Goal: Task Accomplishment & Management: Use online tool/utility

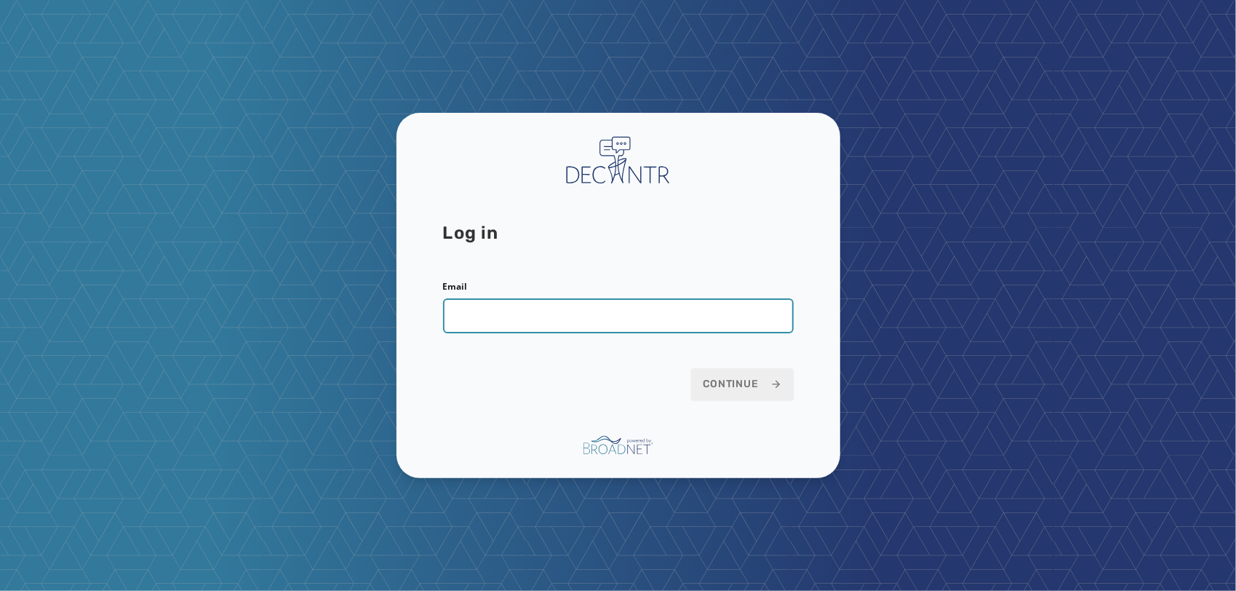
click at [634, 316] on input "Email" at bounding box center [618, 315] width 351 height 35
type input "**********"
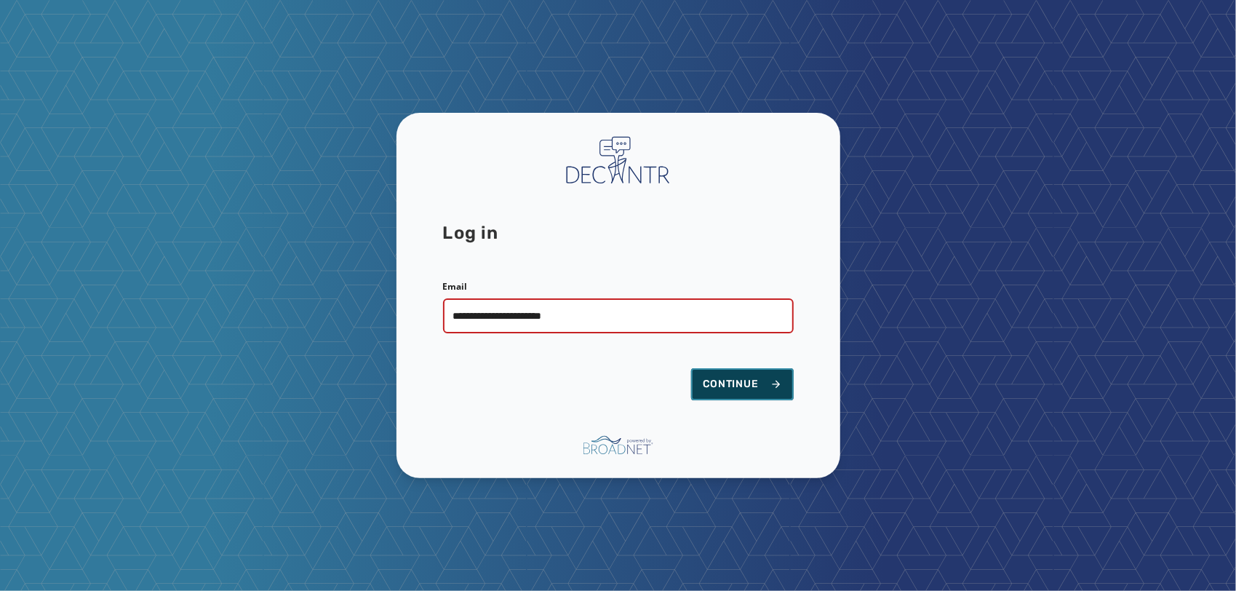
click at [738, 390] on span "Continue" at bounding box center [742, 384] width 79 height 15
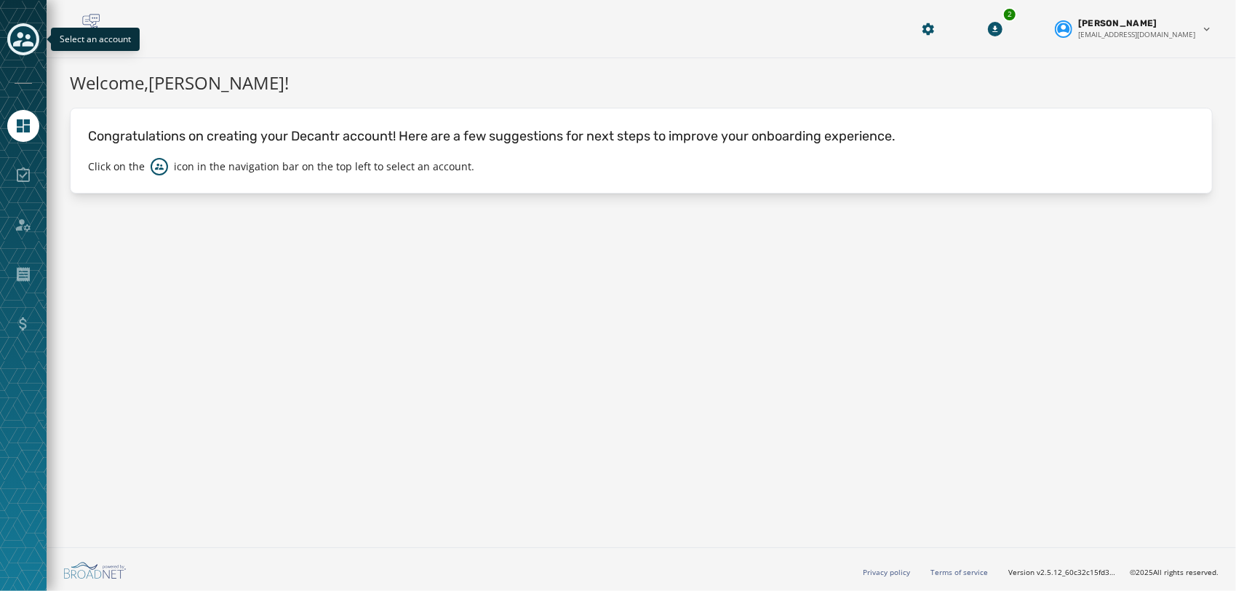
click at [30, 34] on icon "Toggle account select drawer" at bounding box center [23, 39] width 20 height 20
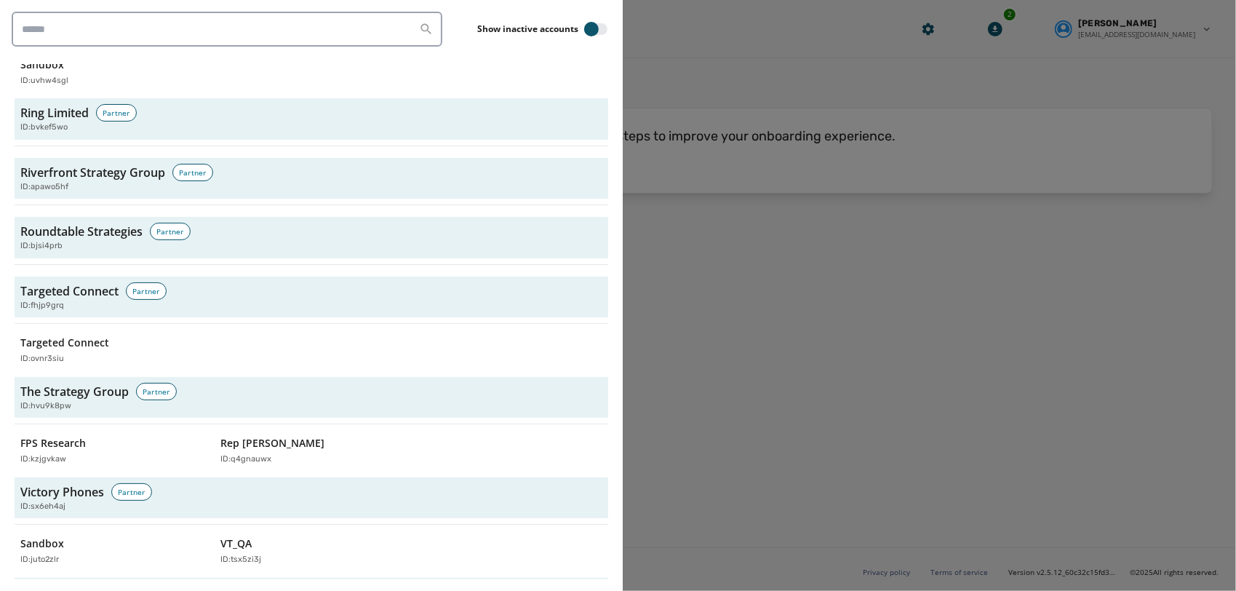
scroll to position [4902, 0]
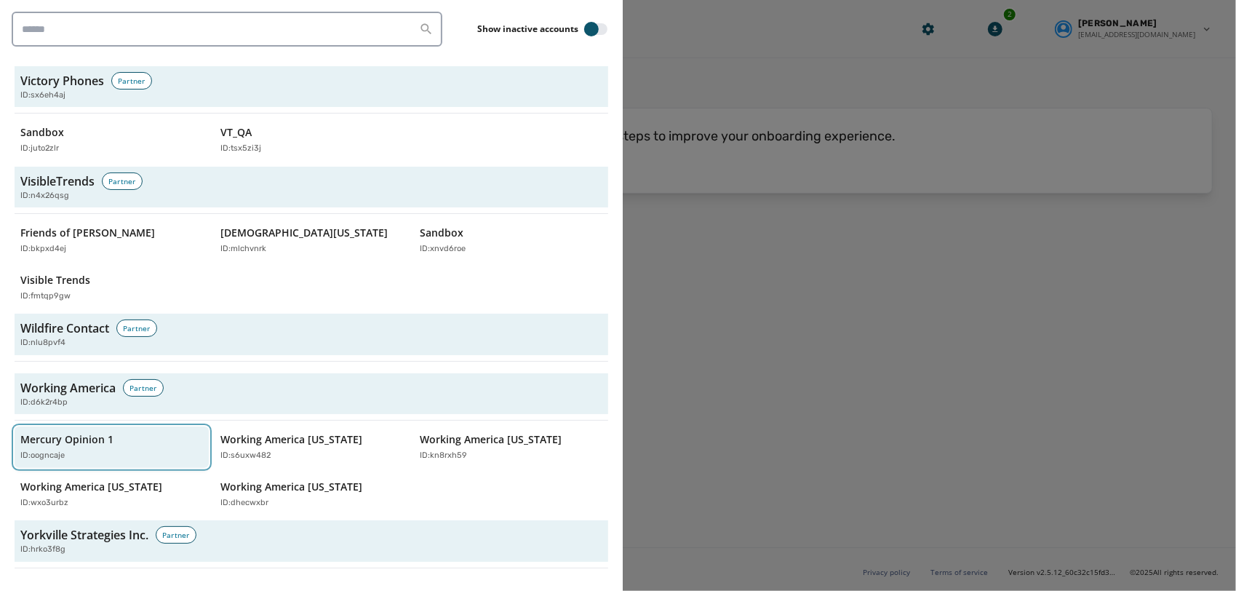
click at [146, 450] on div "ID: oogncaje" at bounding box center [104, 456] width 168 height 12
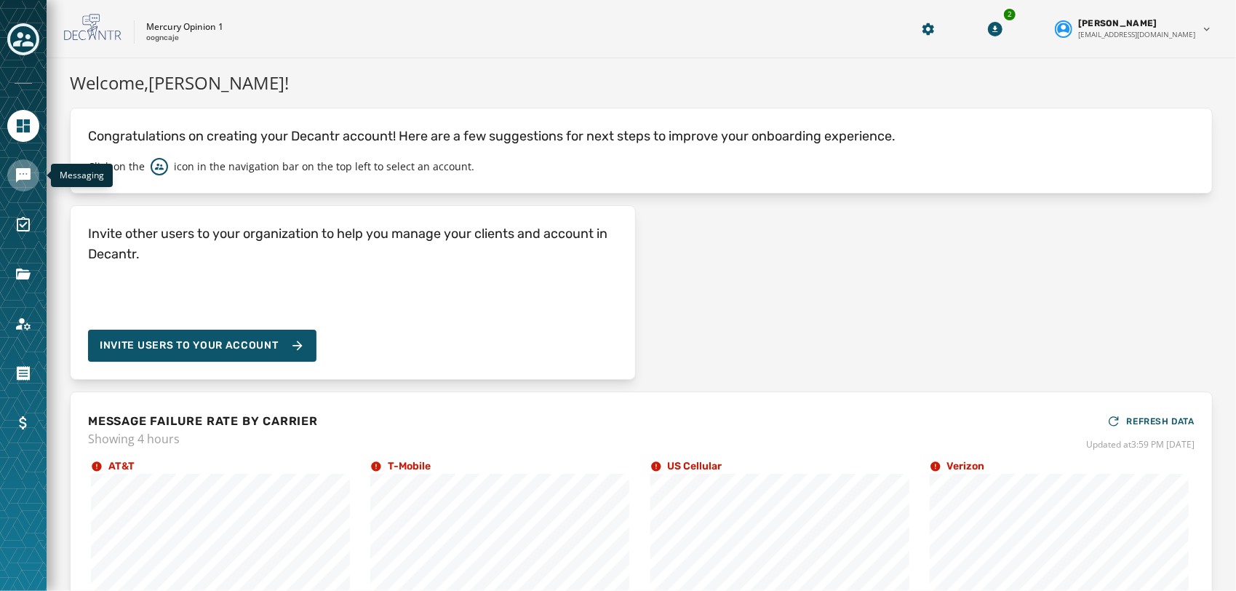
click at [26, 172] on icon "Navigate to Messaging" at bounding box center [23, 175] width 15 height 15
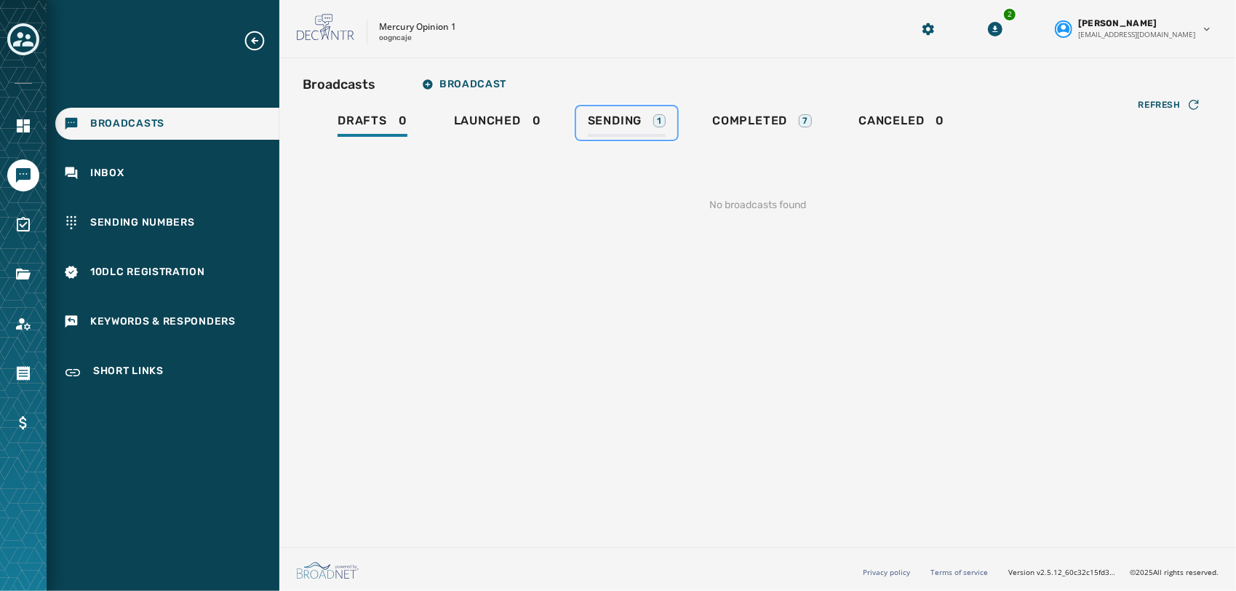
click at [633, 122] on span "Sending" at bounding box center [615, 120] width 55 height 15
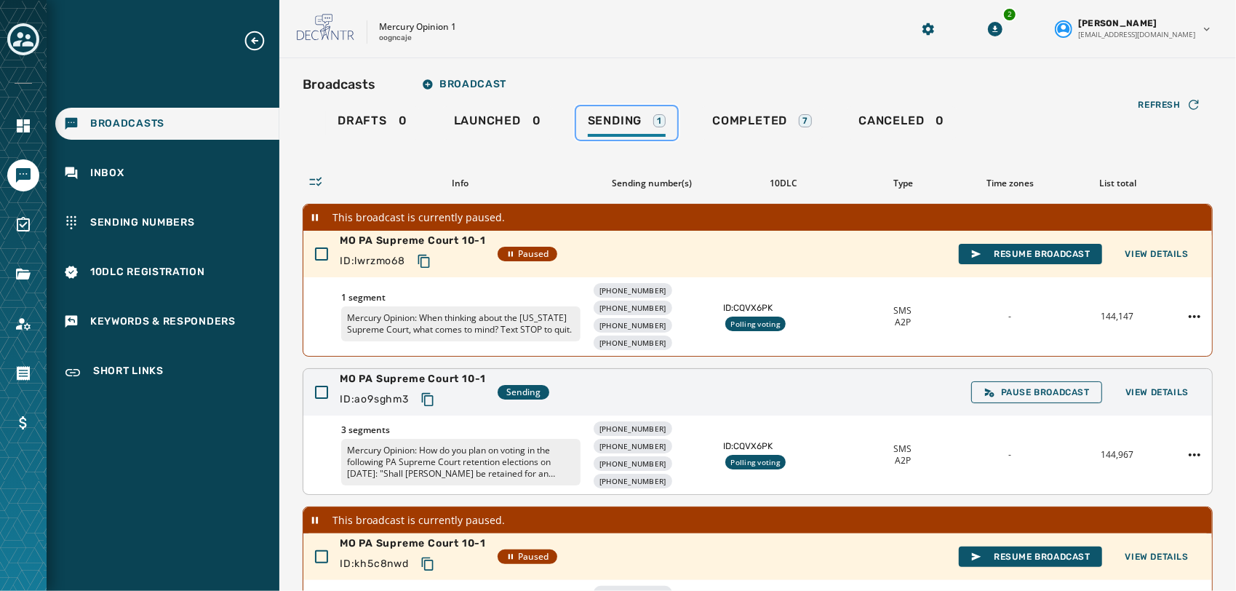
scroll to position [127, 0]
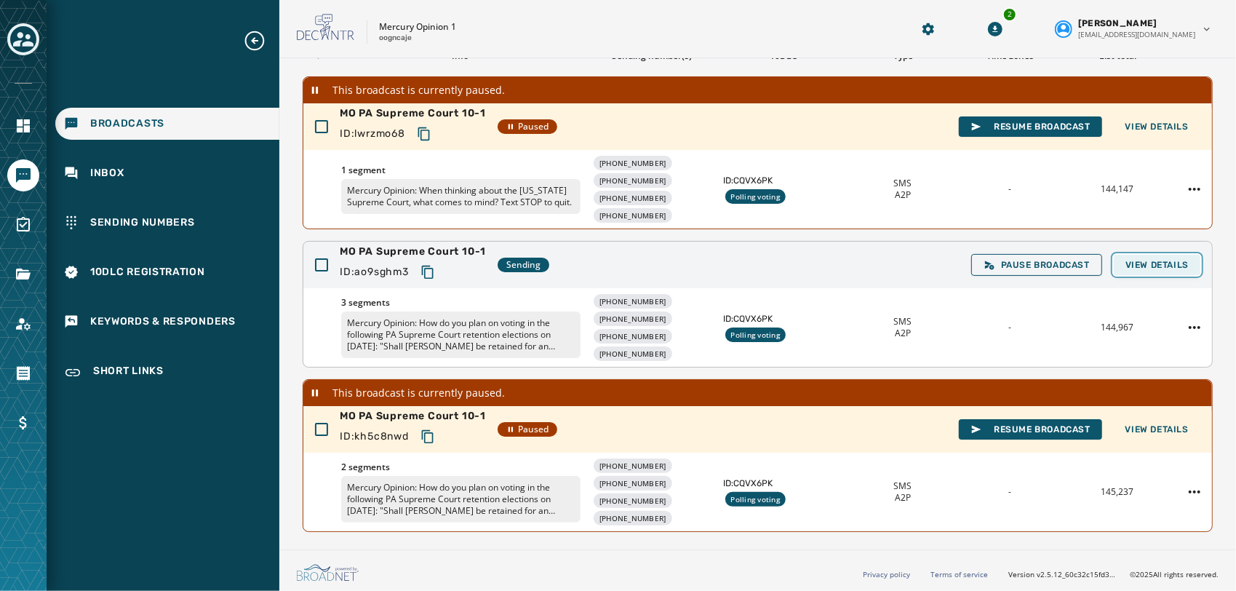
click at [1153, 260] on span "View Details" at bounding box center [1156, 265] width 63 height 12
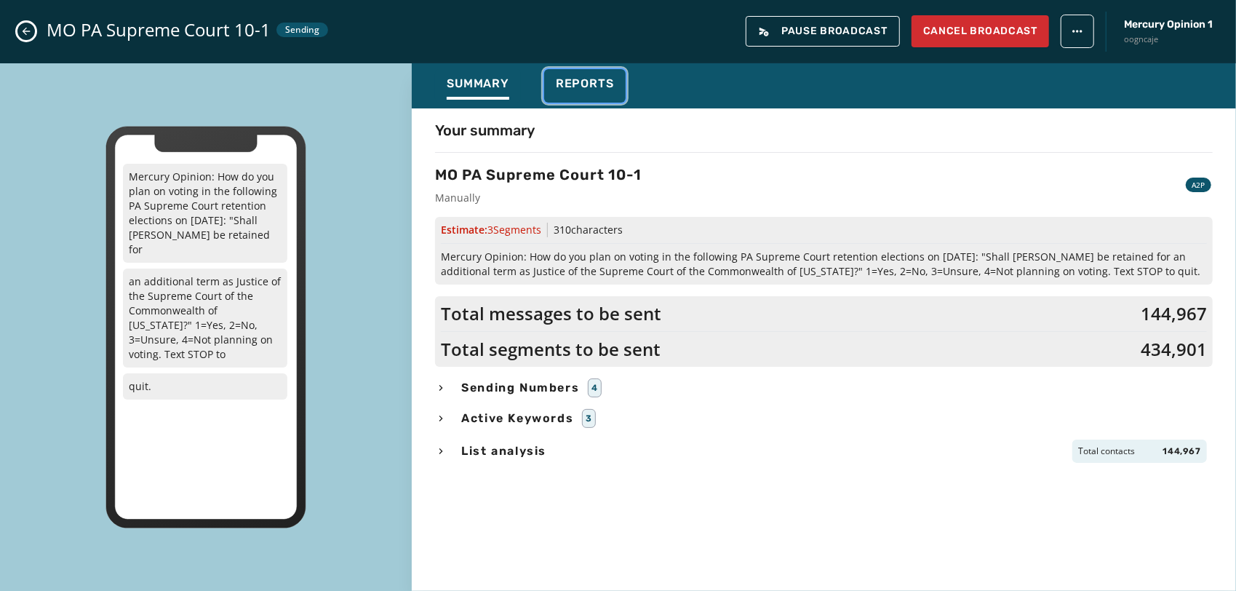
click at [607, 93] on div "Reports" at bounding box center [585, 87] width 58 height 23
